Goal: Communication & Community: Answer question/provide support

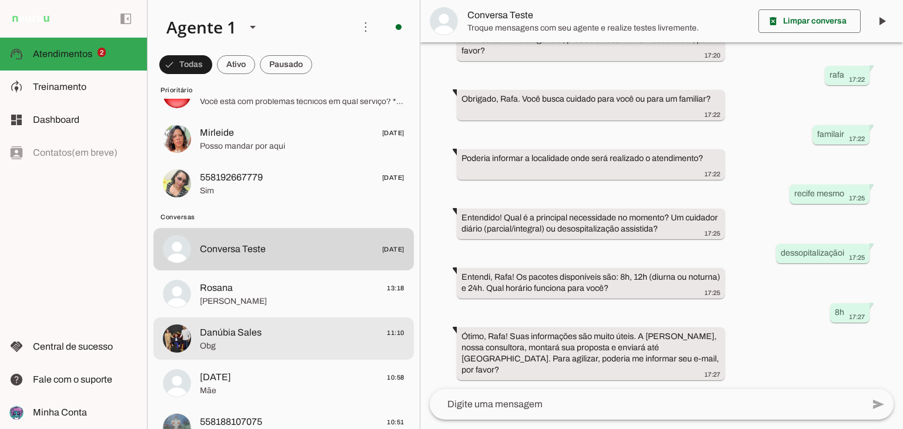
scroll to position [118, 0]
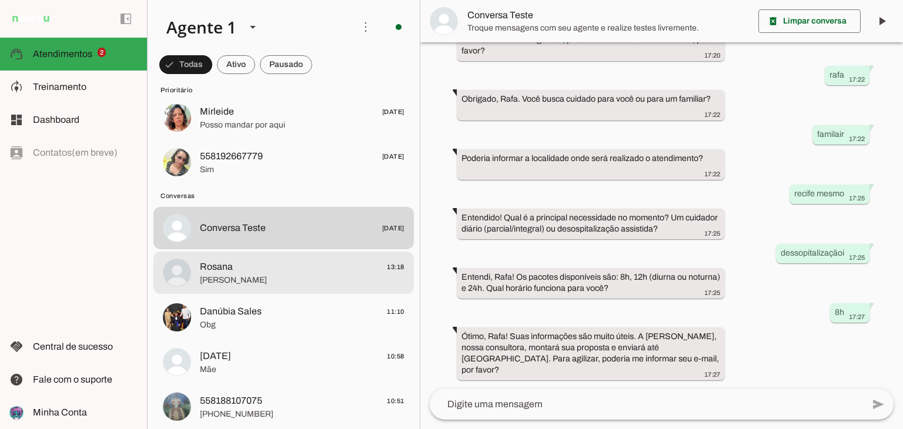
click at [254, 281] on span "[PERSON_NAME]" at bounding box center [302, 281] width 205 height 12
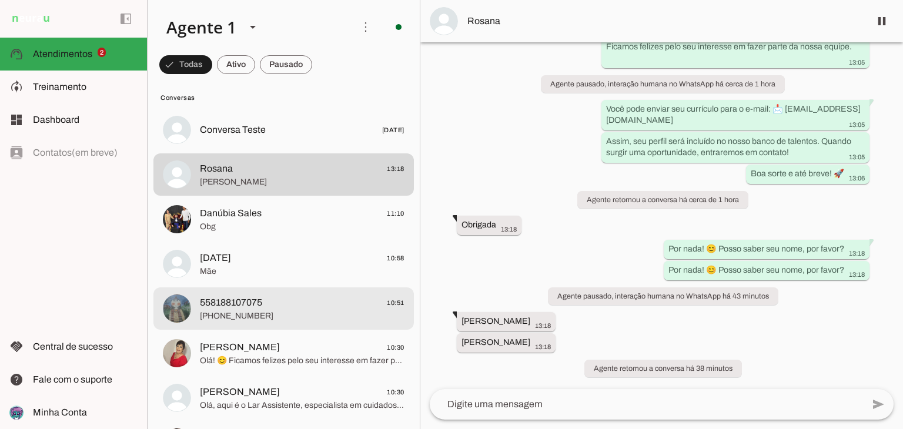
scroll to position [235, 0]
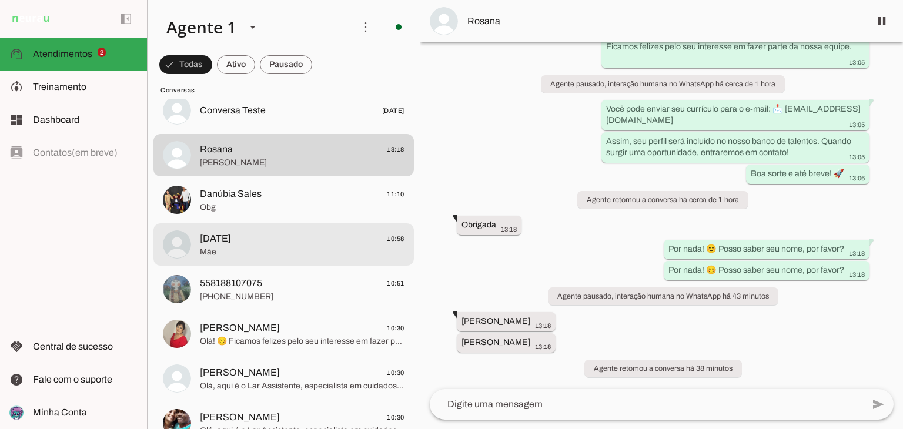
click at [275, 251] on span "Mãe" at bounding box center [302, 252] width 205 height 12
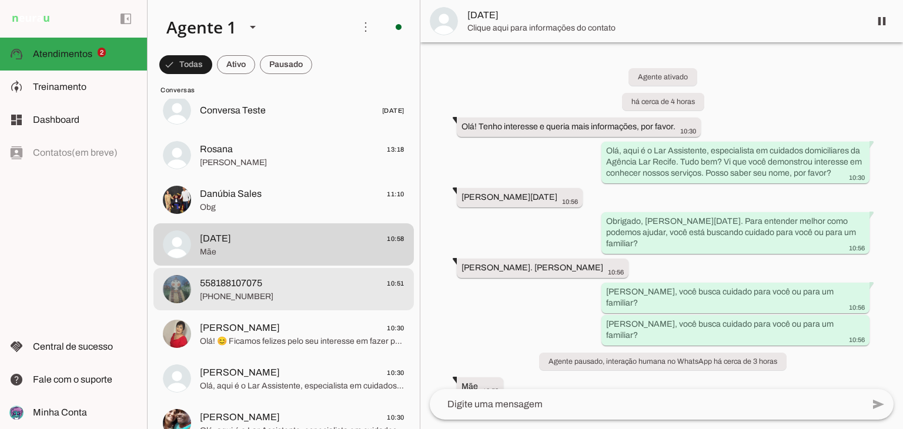
click at [207, 298] on span "[PHONE_NUMBER]" at bounding box center [302, 297] width 205 height 12
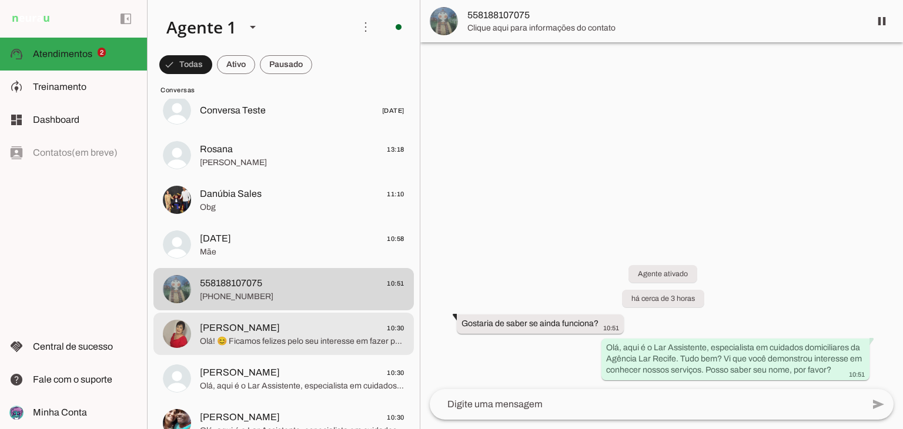
scroll to position [294, 0]
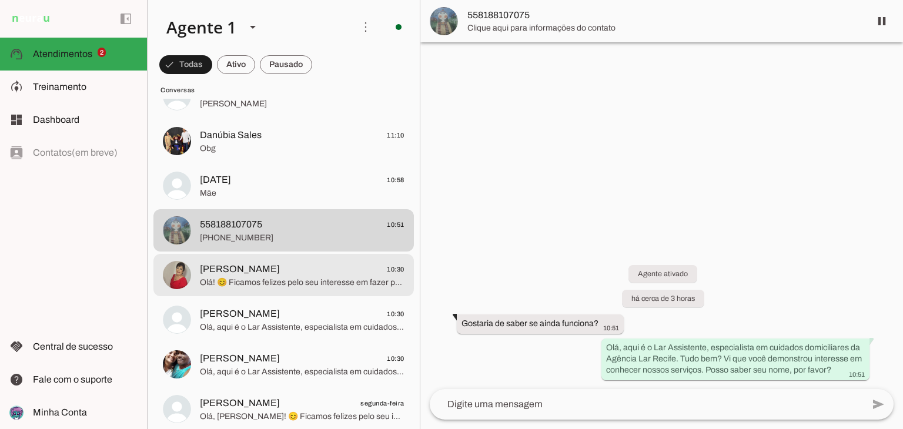
click at [246, 283] on span "Olá! 😊 Ficamos felizes pelo seu interesse em fazer parte da nossa equipe. Você …" at bounding box center [302, 283] width 205 height 12
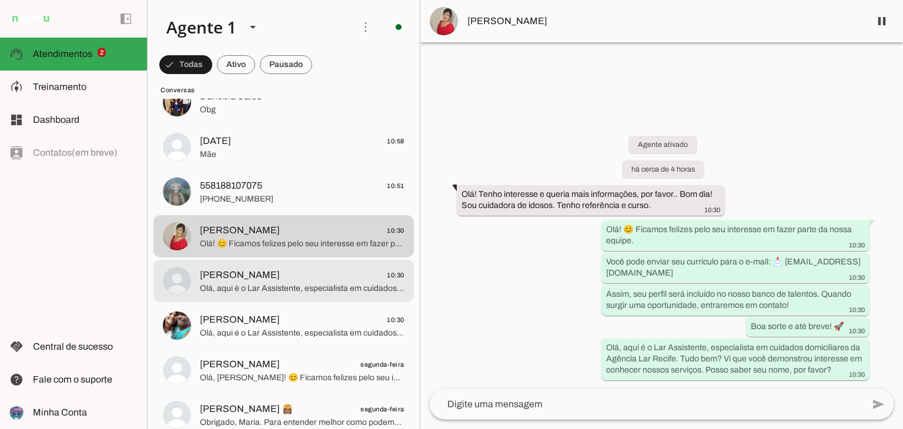
scroll to position [353, 0]
